Goal: Ask a question

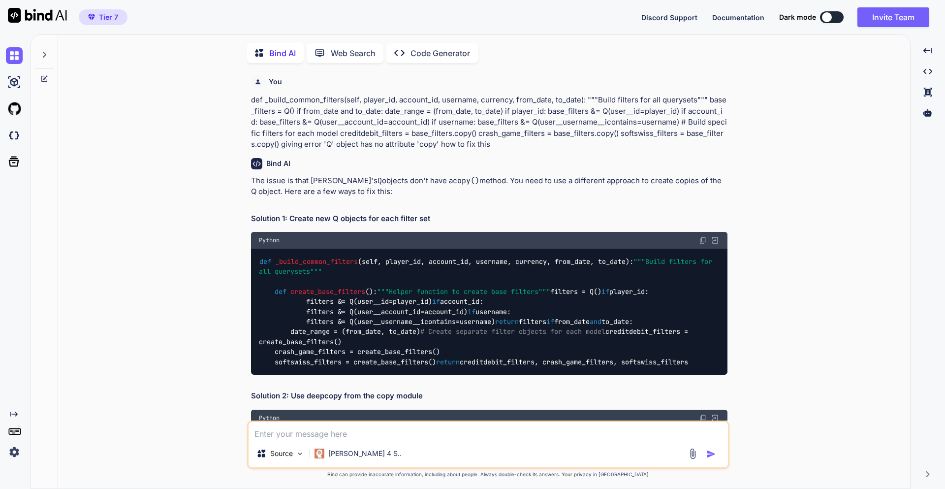
click at [47, 51] on icon at bounding box center [44, 55] width 8 height 8
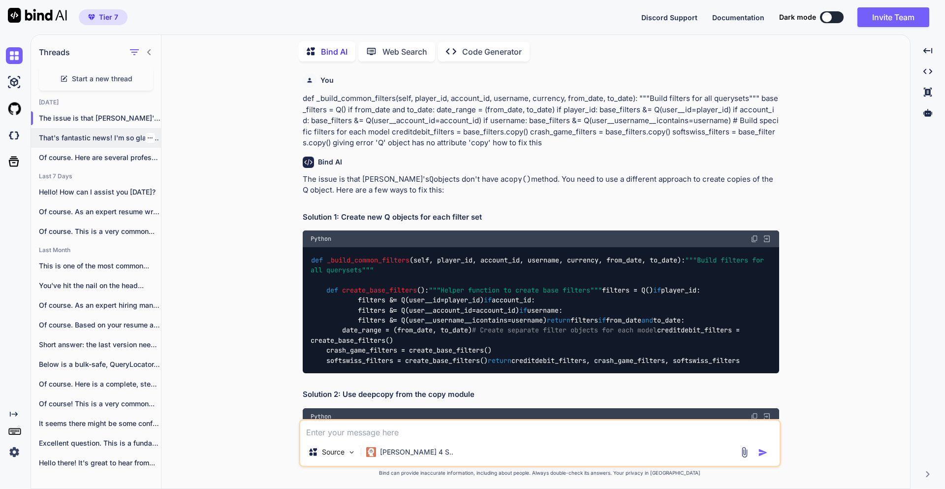
click at [59, 138] on p "That's fantastic news! I'm so glad to..." at bounding box center [100, 138] width 122 height 10
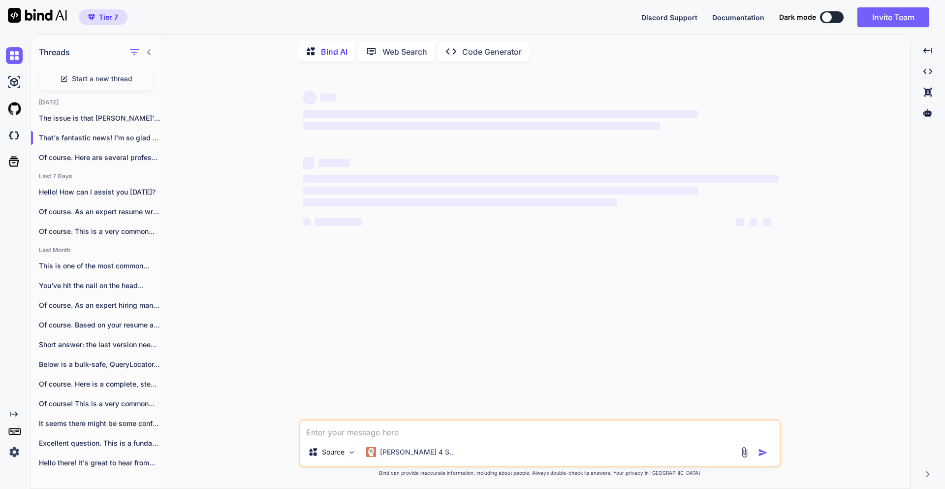
type textarea "x"
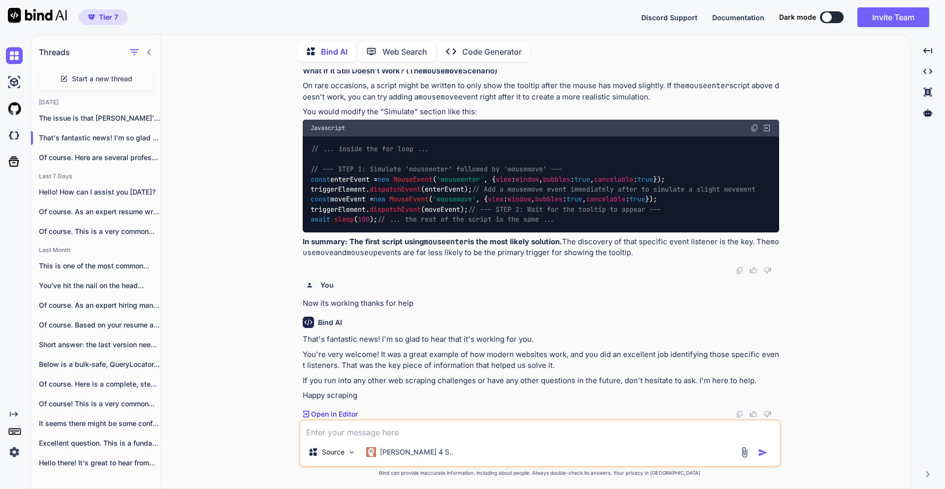
scroll to position [5252, 0]
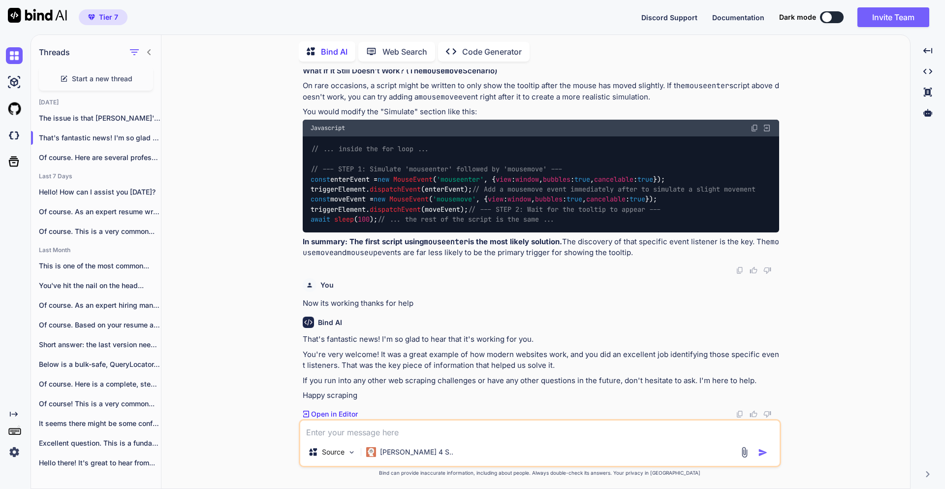
click at [370, 426] on textarea at bounding box center [539, 429] width 479 height 18
click at [362, 427] on textarea at bounding box center [539, 429] width 479 height 18
click at [563, 429] on textarea "Hey can up update above script with mousemove and mouseup" at bounding box center [539, 429] width 479 height 18
type textarea "Hey can up update above script with mousemove and mouseup event listner"
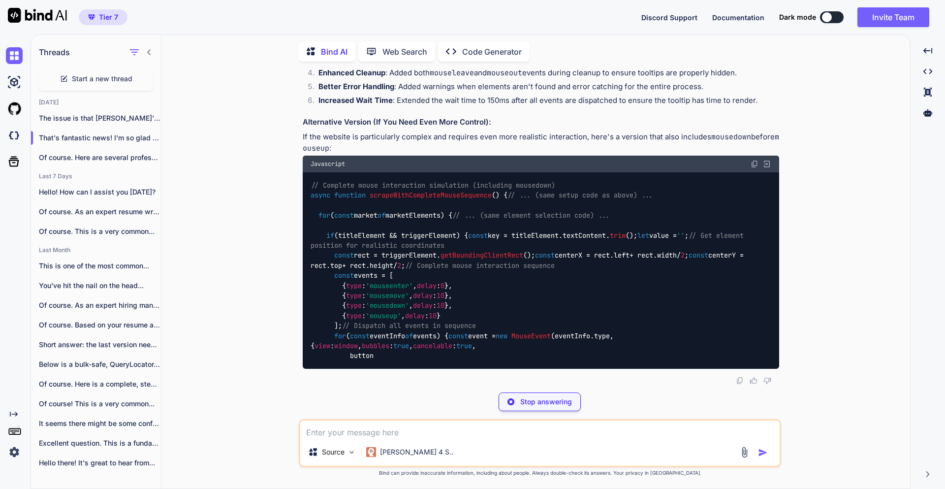
scroll to position [6420, 0]
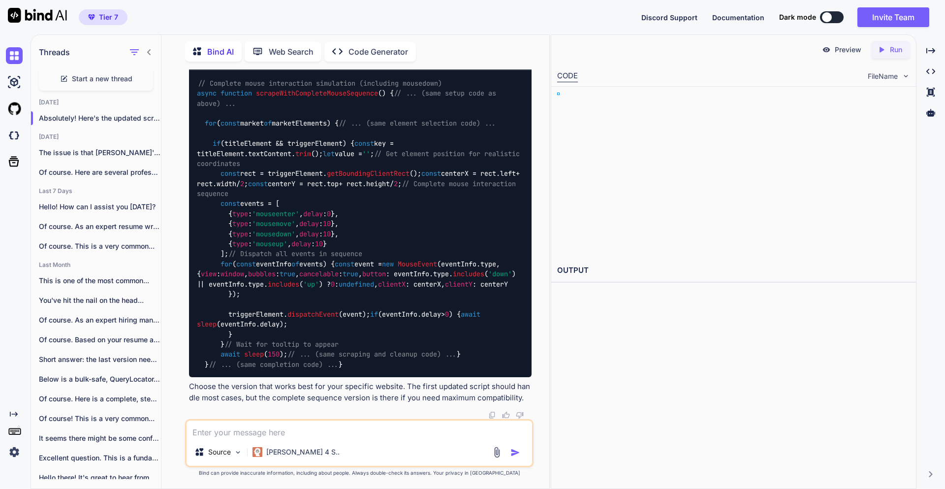
scroll to position [6895, 0]
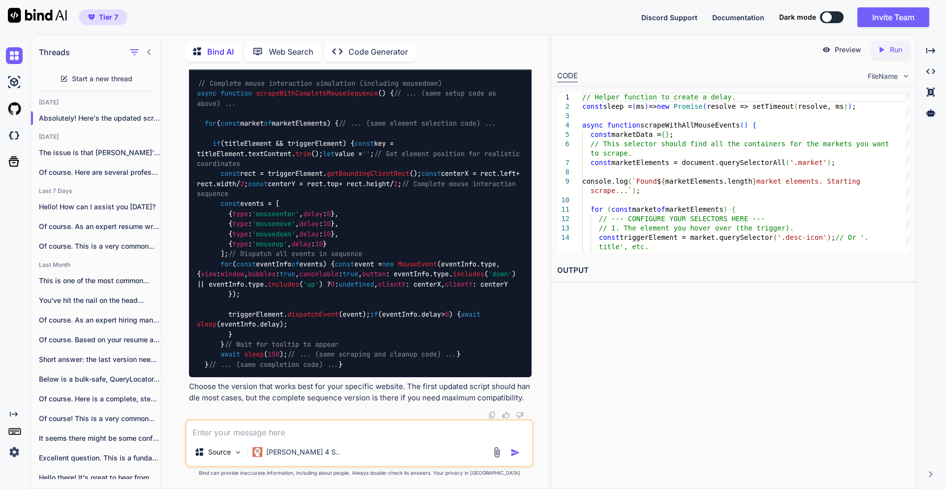
click at [267, 435] on textarea at bounding box center [360, 429] width 346 height 18
type textarea "Not working update script with focusin and focusout"
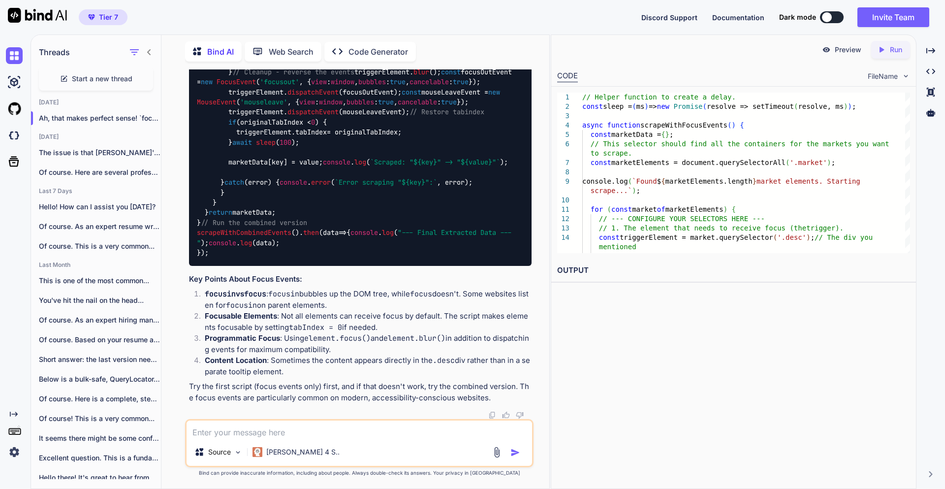
scroll to position [9092, 0]
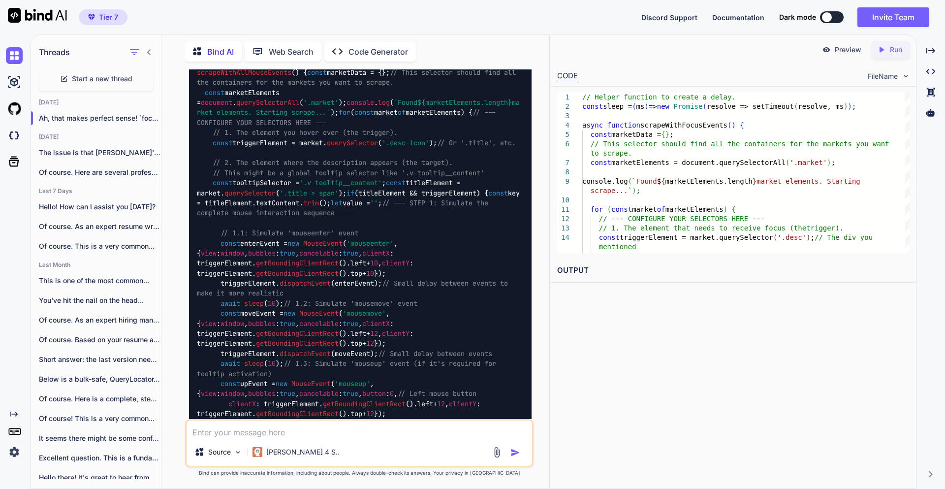
scroll to position [5430, 0]
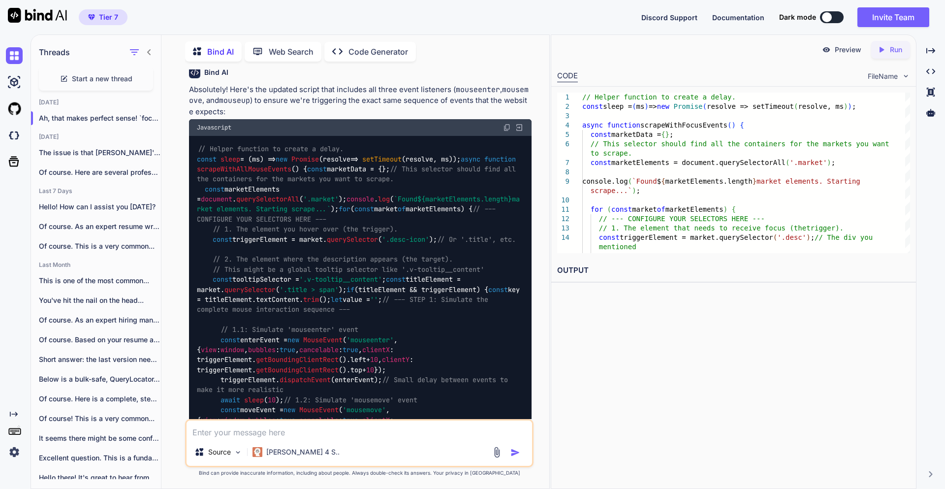
click at [267, 430] on textarea at bounding box center [360, 429] width 346 height 18
type textarea "How to check"
click at [257, 428] on textarea "How to check" at bounding box center [360, 429] width 346 height 18
type textarea "How to check which event is occuring duning mouse move on website"
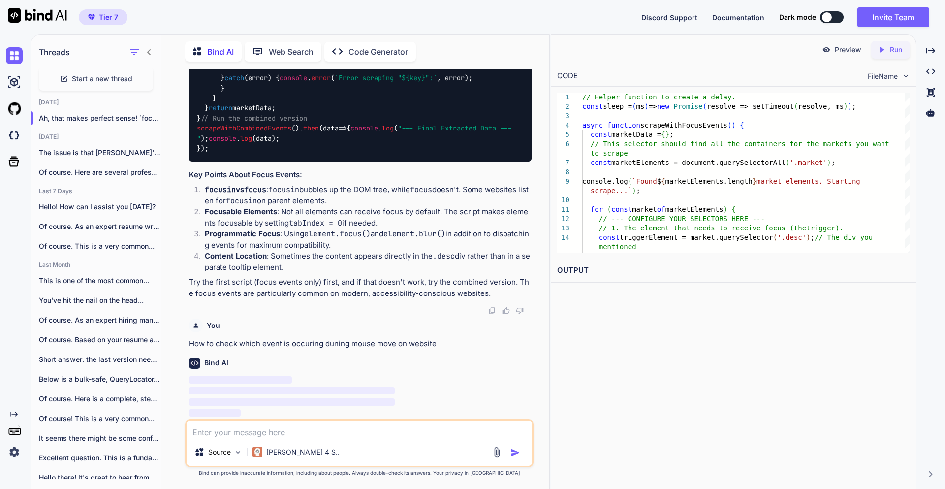
scroll to position [11595, 0]
click at [152, 49] on icon at bounding box center [149, 52] width 8 height 8
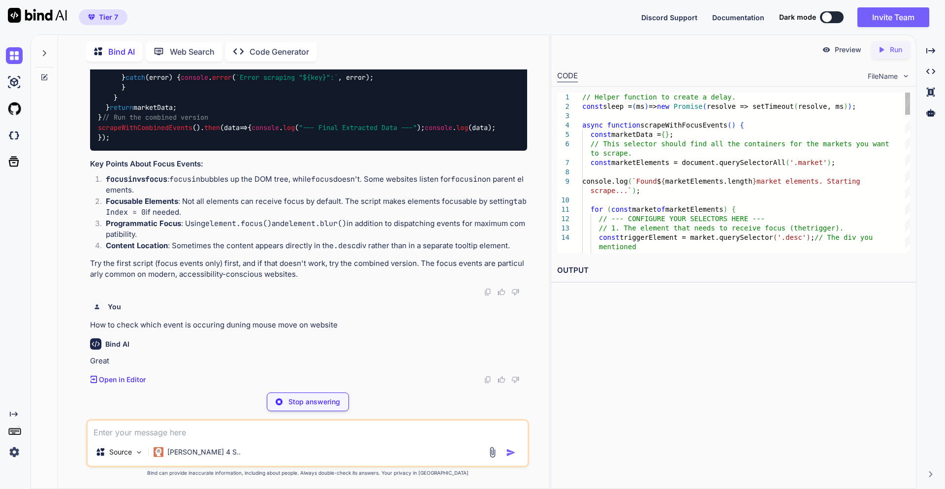
scroll to position [11067, 0]
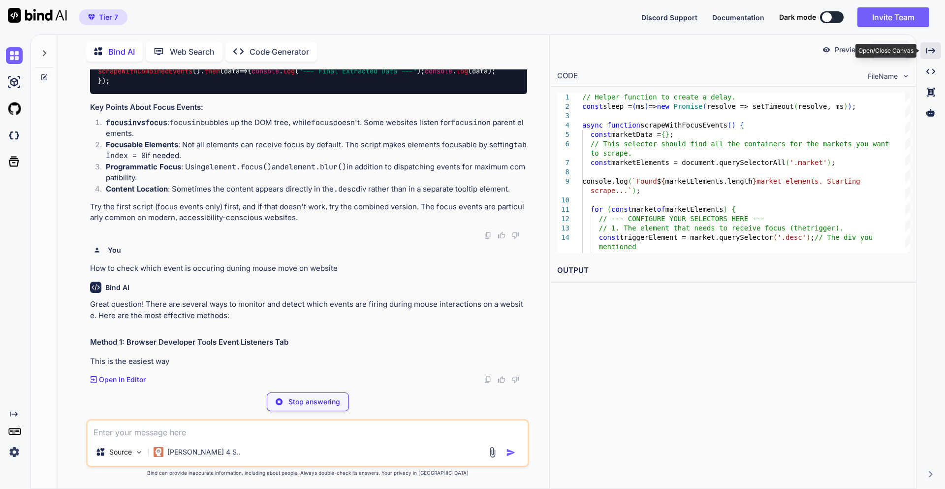
click at [927, 51] on icon "Created with Pixso." at bounding box center [930, 50] width 9 height 9
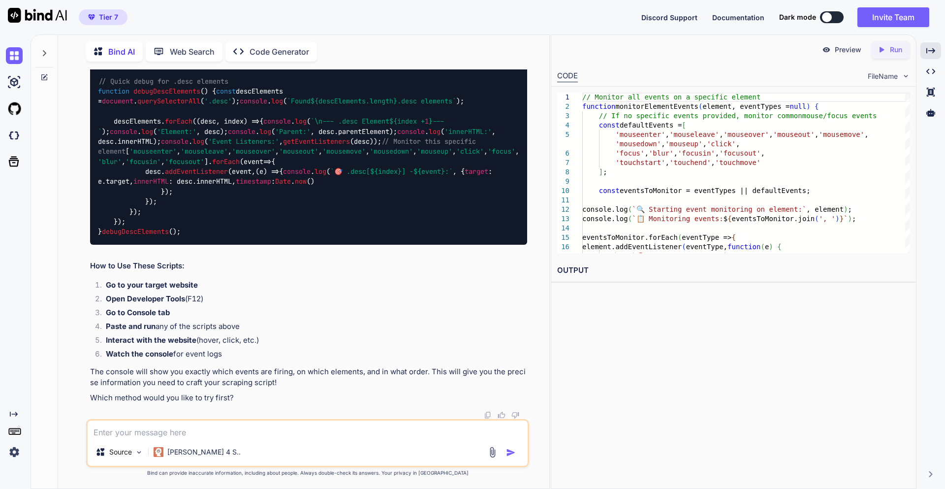
scroll to position [12296, 0]
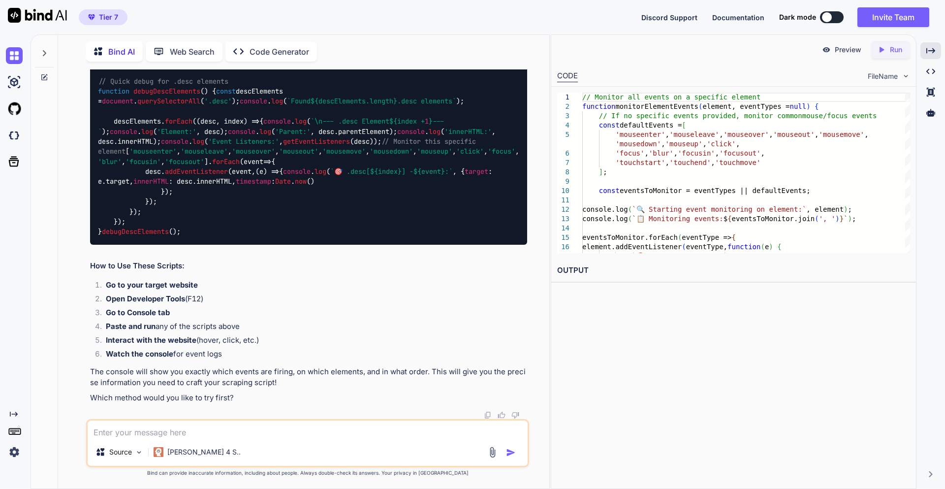
scroll to position [13004, 0]
click at [499, 64] on img at bounding box center [503, 60] width 8 height 8
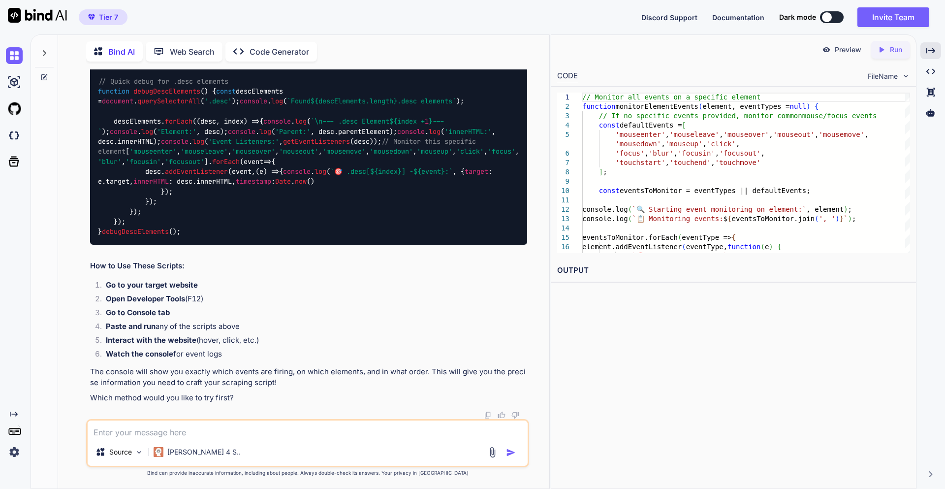
click at [148, 432] on textarea at bounding box center [308, 429] width 440 height 18
paste textarea "getEventListeners"
type textarea "getEventListeners not found error"
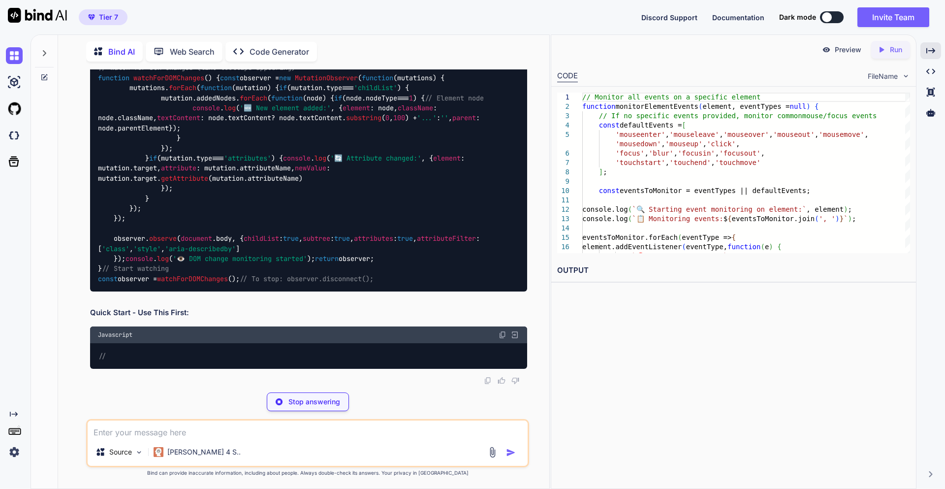
scroll to position [14189, 0]
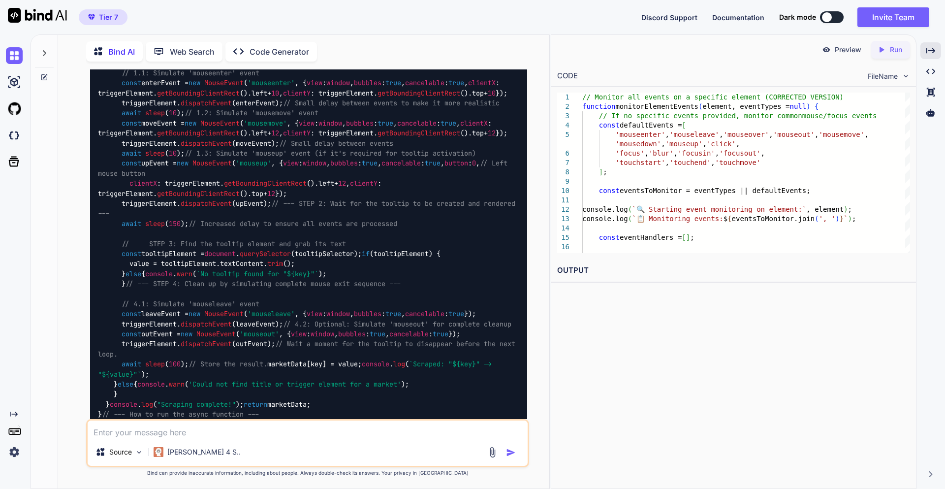
scroll to position [5092, 0]
